Goal: Information Seeking & Learning: Learn about a topic

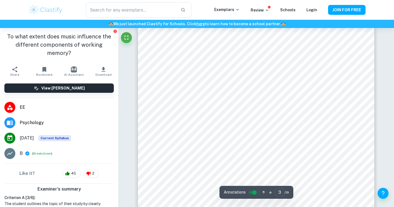
scroll to position [715, 0]
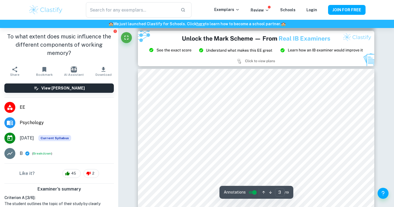
click at [94, 46] on h1 "To what extent does music influence the different components of working memory?" at bounding box center [59, 44] width 110 height 25
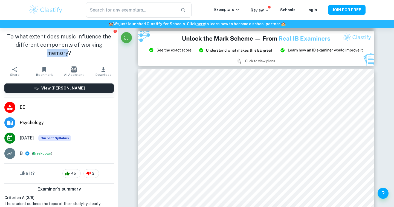
click at [94, 46] on h1 "To what extent does music influence the different components of working memory?" at bounding box center [59, 44] width 110 height 25
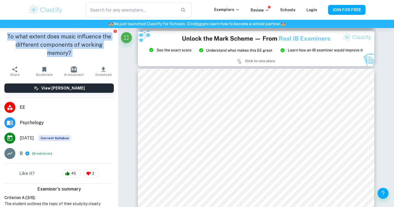
copy aside "To what extent does music influence the different components of working memory?…"
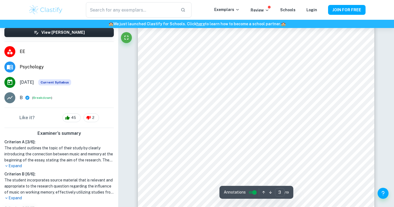
scroll to position [59, 0]
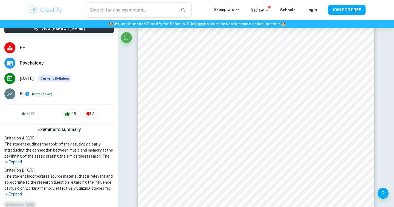
click at [13, 159] on p "Expand" at bounding box center [59, 162] width 110 height 6
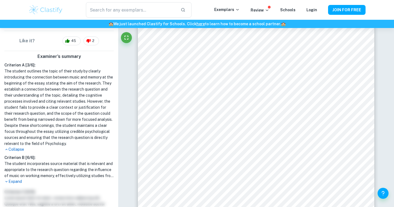
scroll to position [138, 0]
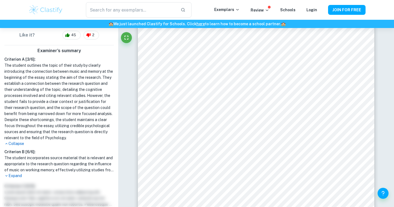
click at [14, 173] on p "Expand" at bounding box center [59, 176] width 110 height 6
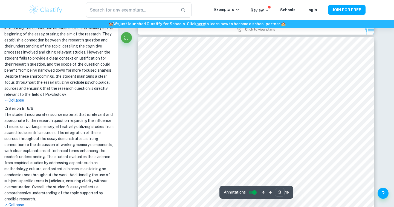
scroll to position [747, 0]
click at [199, 179] on div at bounding box center [214, 184] width 94 height 28
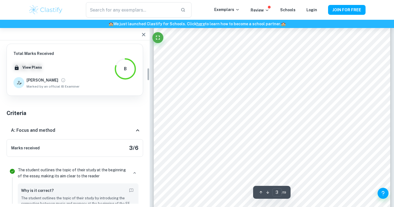
scroll to position [294, 0]
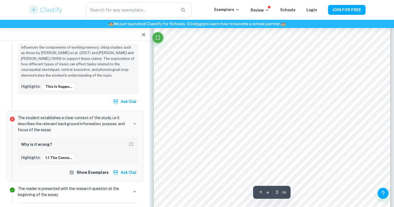
click at [47, 146] on h6 "Why is it wrong?" at bounding box center [36, 144] width 31 height 6
click at [56, 156] on button "1.1 The conne..." at bounding box center [59, 157] width 33 height 8
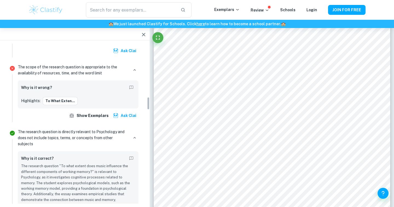
scroll to position [567, 0]
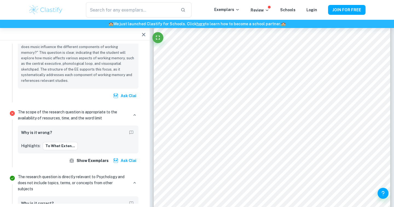
click at [43, 133] on h6 "Why is it wrong?" at bounding box center [36, 132] width 31 height 6
click at [133, 113] on icon "button" at bounding box center [134, 114] width 5 height 5
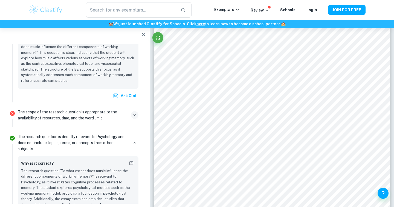
click at [133, 113] on icon "button" at bounding box center [134, 114] width 5 height 5
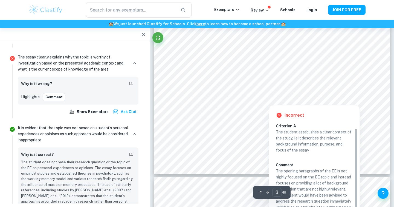
scroll to position [5, 0]
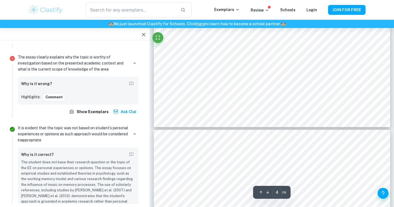
type input "3"
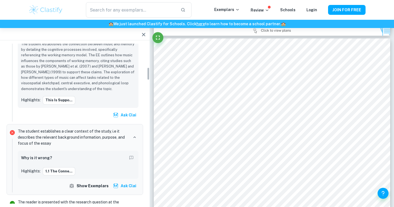
scroll to position [291, 0]
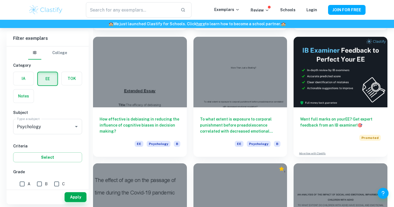
scroll to position [2066, 0]
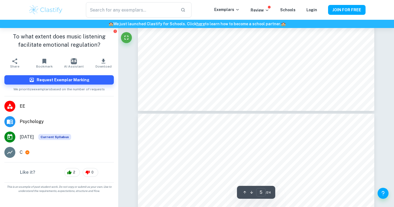
scroll to position [1377, 0]
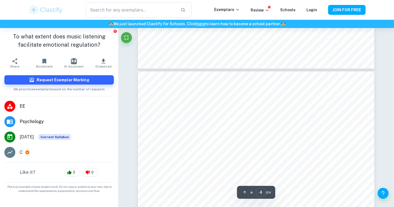
type input "3"
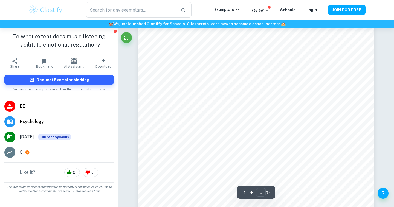
scroll to position [881, 0]
